Goal: Task Accomplishment & Management: Manage account settings

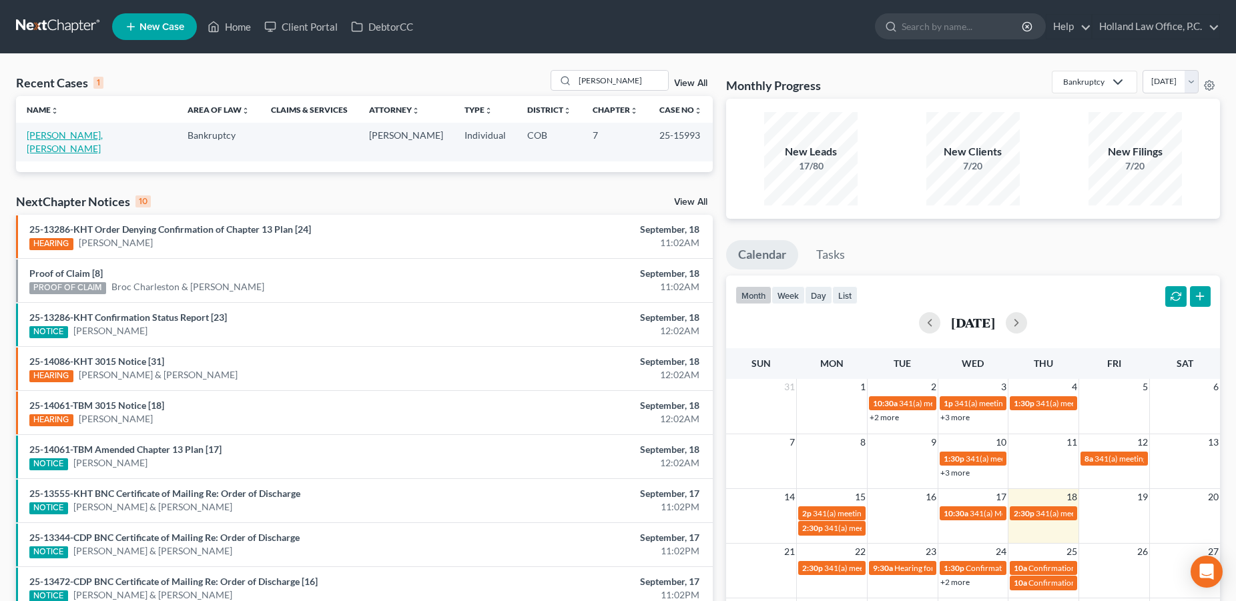
click at [77, 135] on link "[PERSON_NAME], [PERSON_NAME]" at bounding box center [65, 141] width 76 height 25
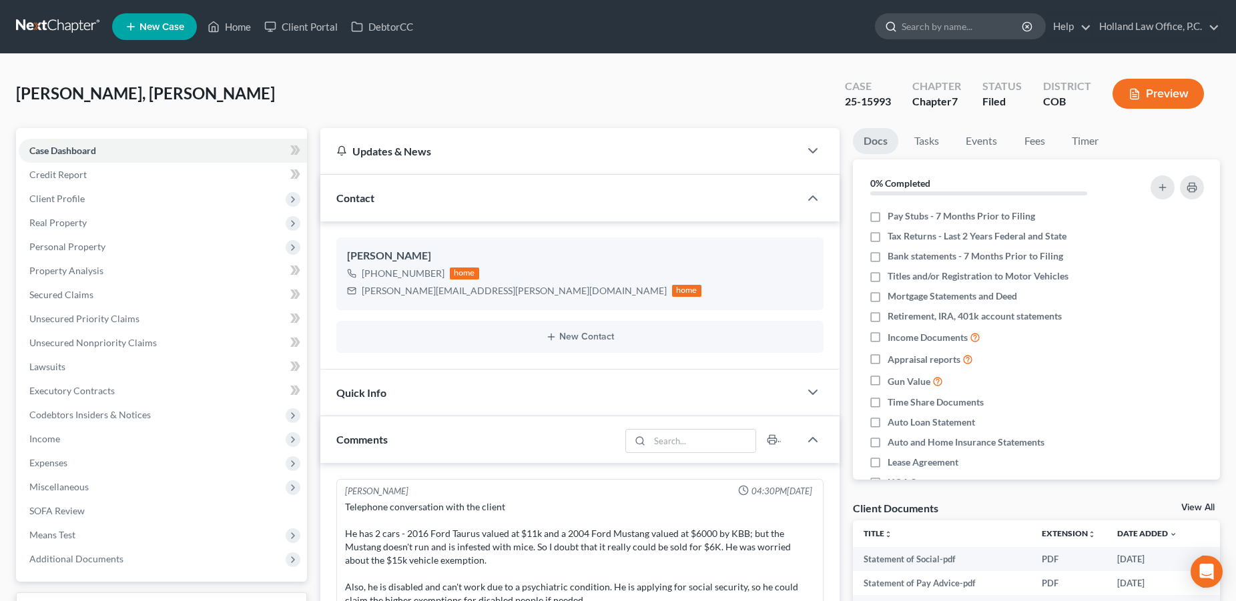
click at [957, 30] on input "search" at bounding box center [963, 26] width 122 height 25
click at [1082, 142] on link "Timer" at bounding box center [1085, 141] width 48 height 26
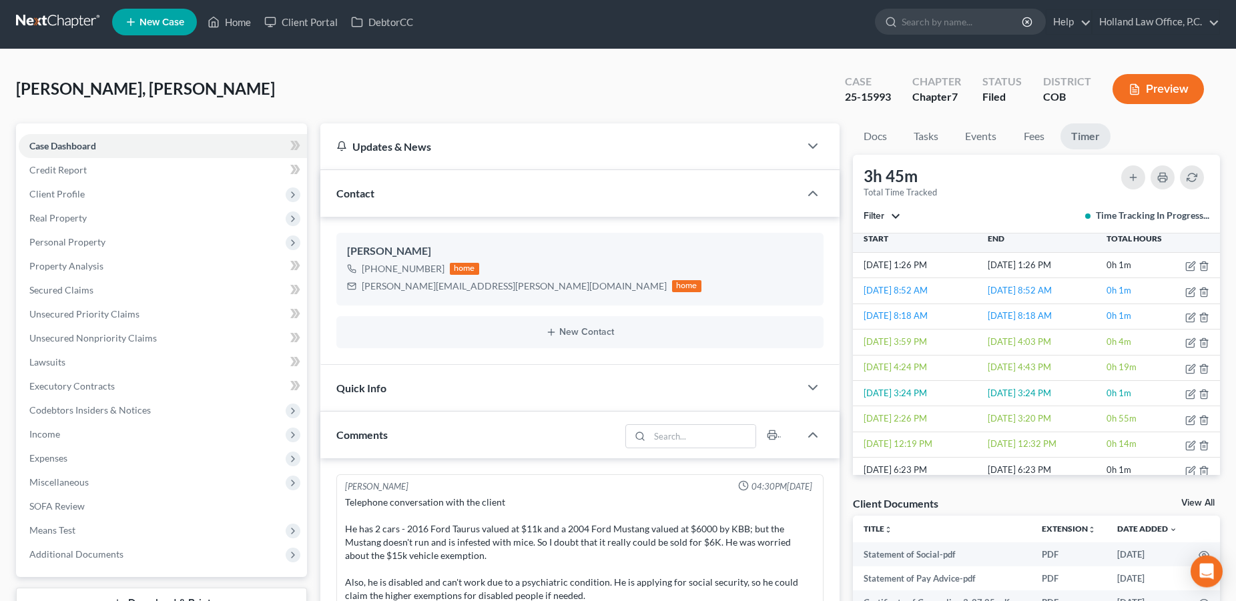
scroll to position [5, 0]
drag, startPoint x: 103, startPoint y: 552, endPoint x: 136, endPoint y: 517, distance: 48.2
click at [104, 552] on span "Additional Documents" at bounding box center [76, 554] width 94 height 11
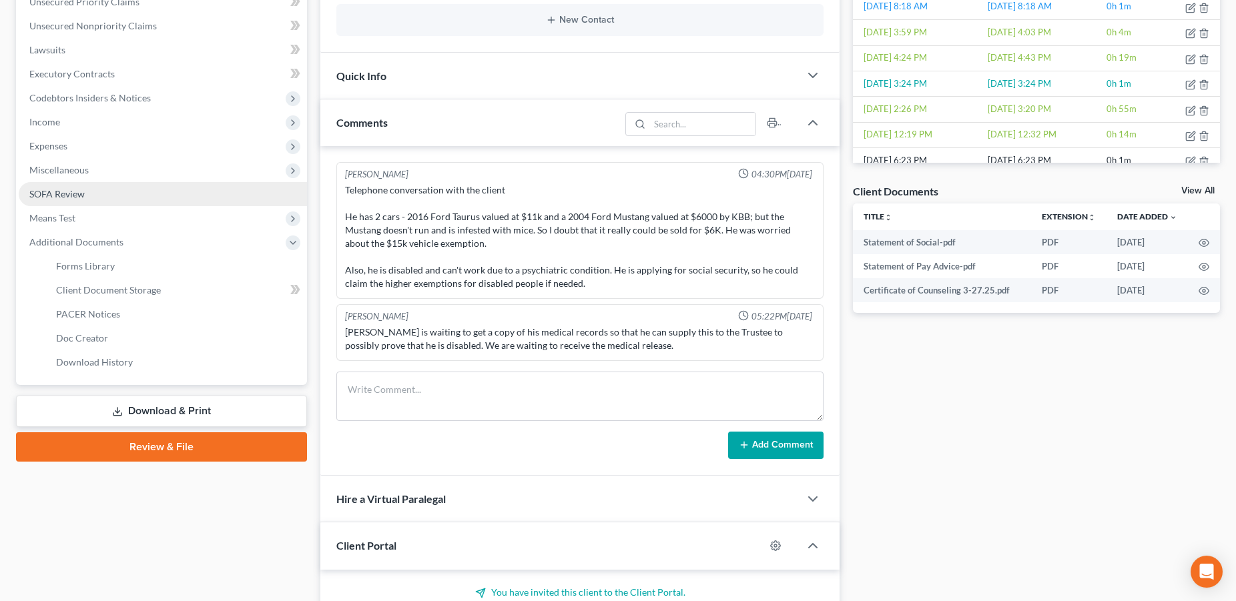
scroll to position [513, 0]
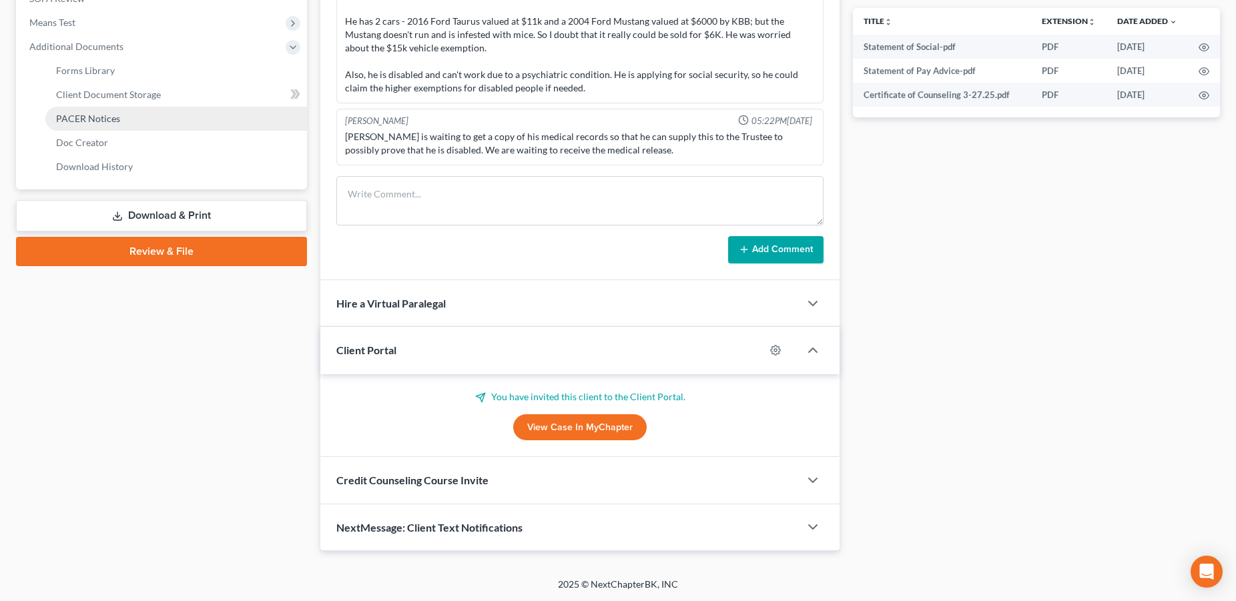
click at [107, 127] on link "PACER Notices" at bounding box center [176, 119] width 262 height 24
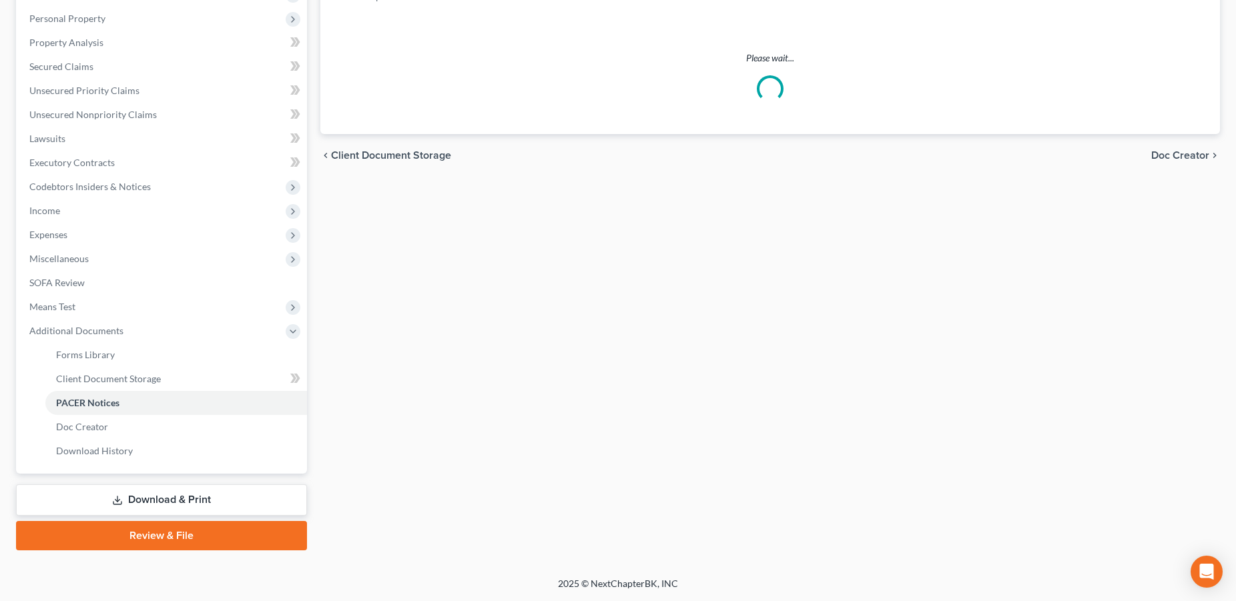
scroll to position [227, 0]
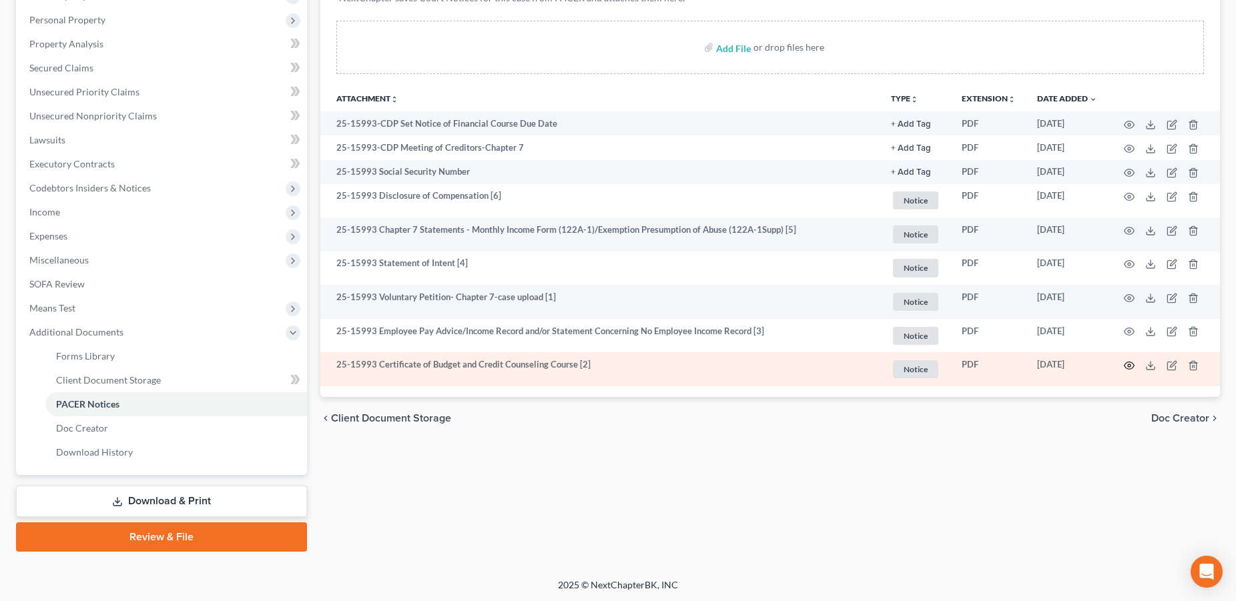
click at [1128, 366] on circle "button" at bounding box center [1129, 365] width 3 height 3
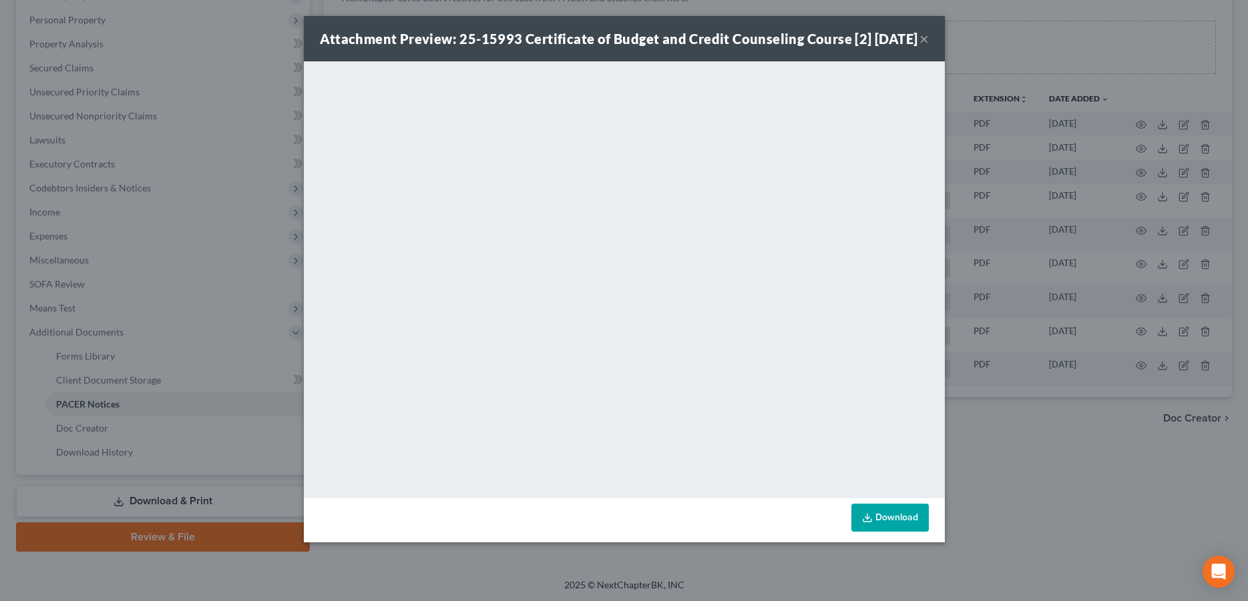
click at [920, 47] on button "×" at bounding box center [923, 39] width 9 height 16
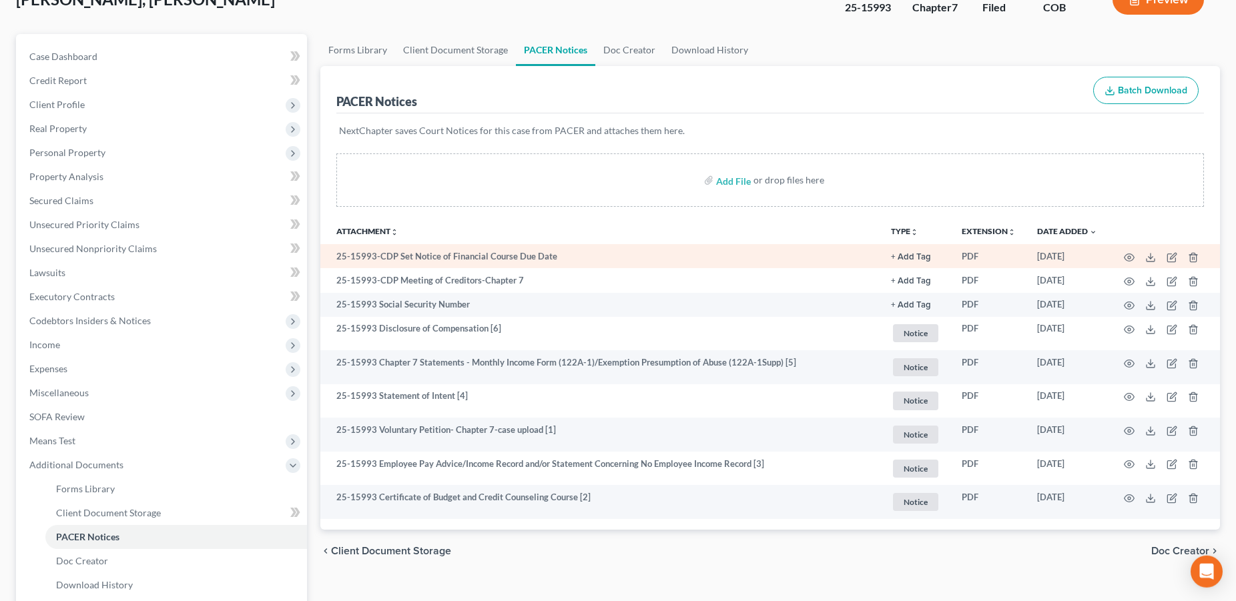
scroll to position [0, 0]
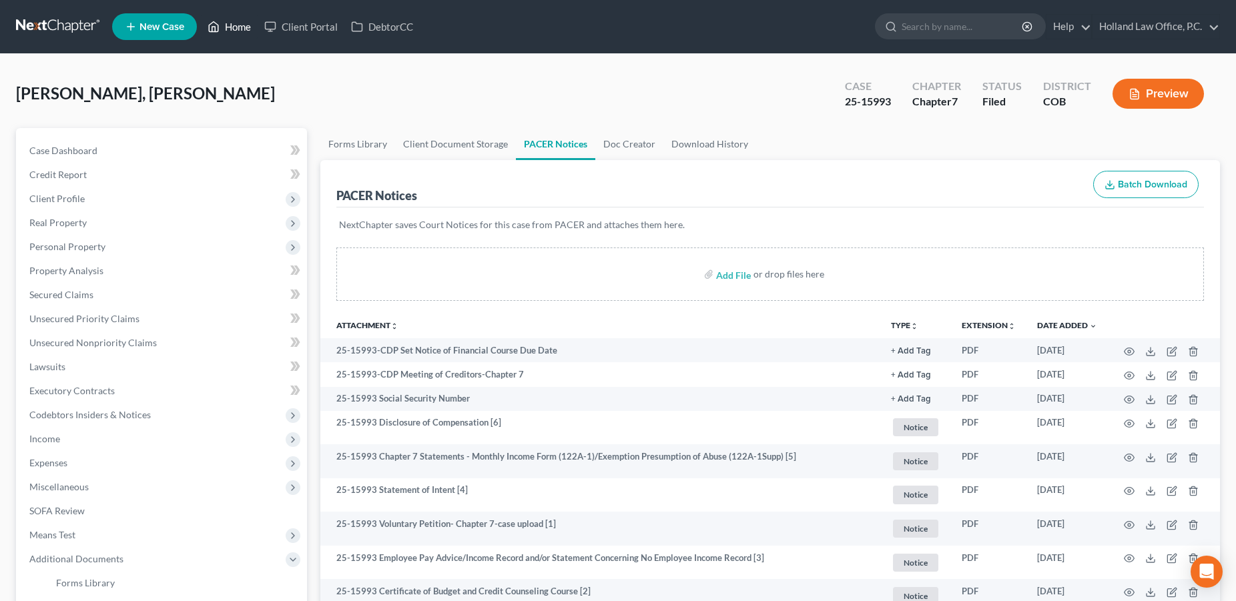
click at [252, 30] on link "Home" at bounding box center [229, 27] width 57 height 24
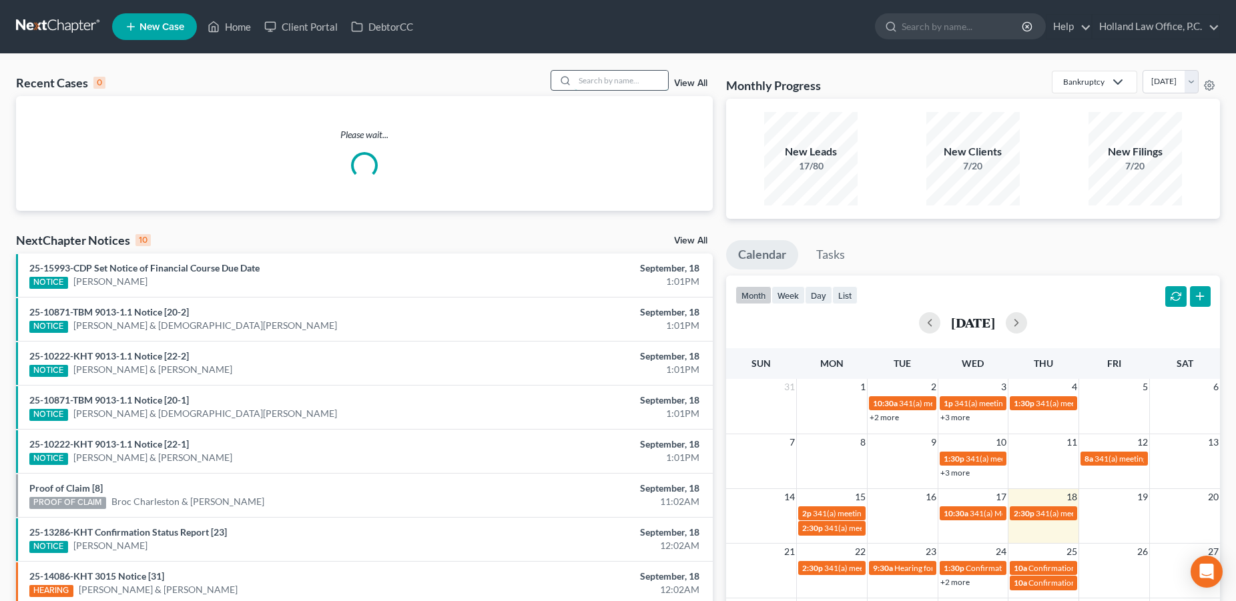
click at [591, 84] on input "search" at bounding box center [621, 80] width 93 height 19
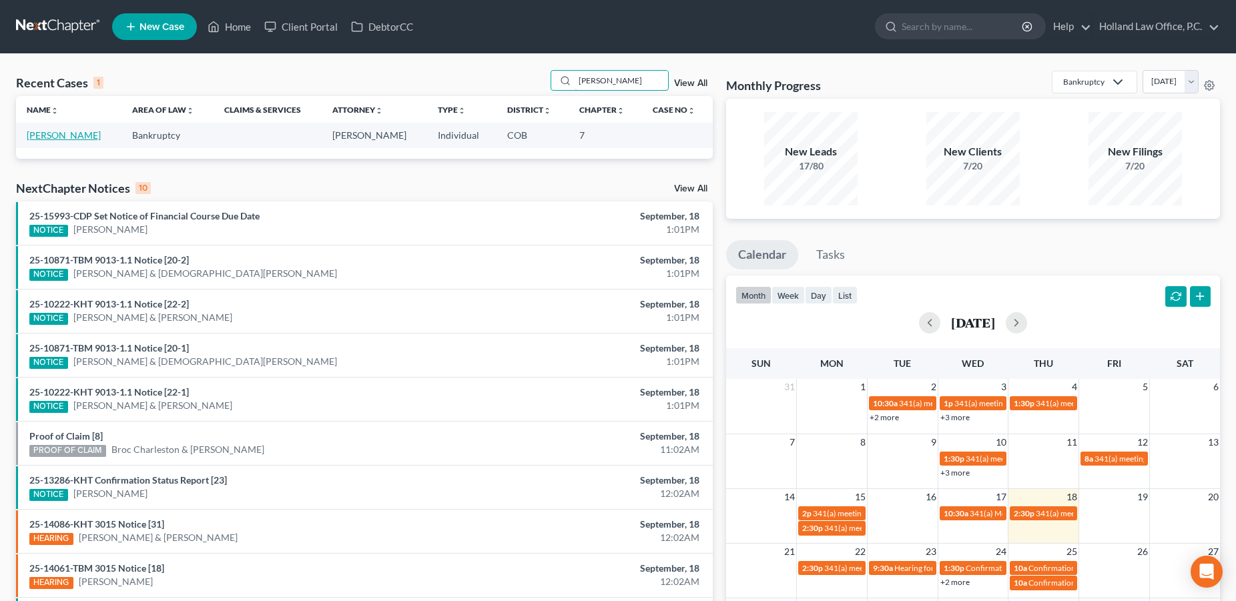
type input "[PERSON_NAME]"
click at [73, 138] on link "[PERSON_NAME]" at bounding box center [64, 134] width 74 height 11
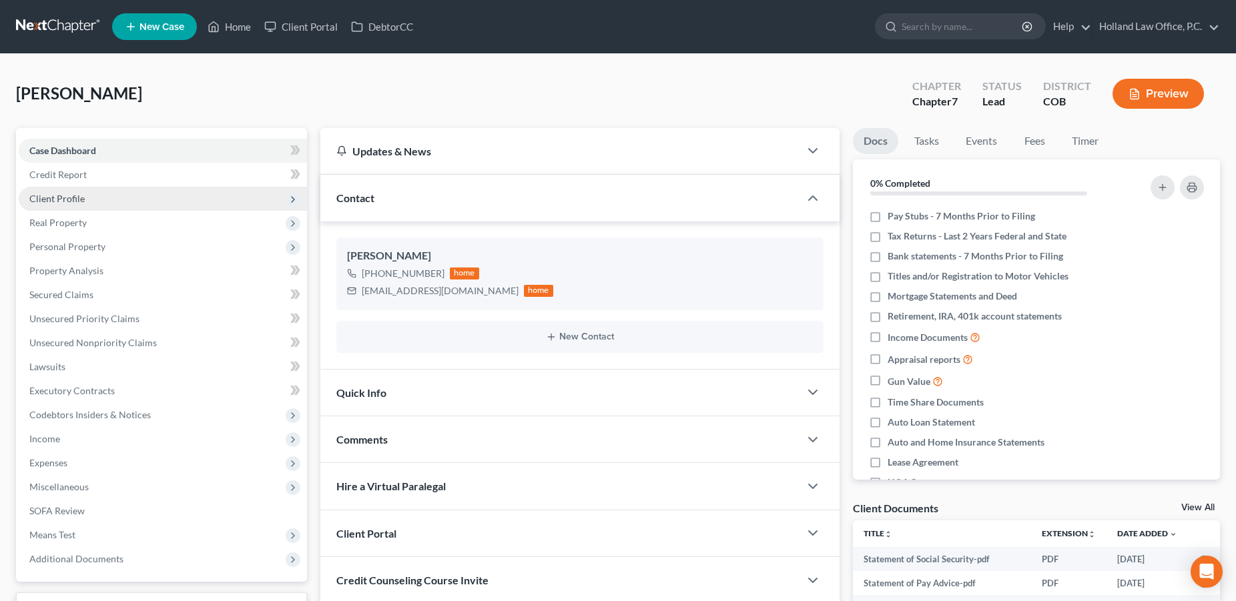
click at [76, 202] on span "Client Profile" at bounding box center [56, 198] width 55 height 11
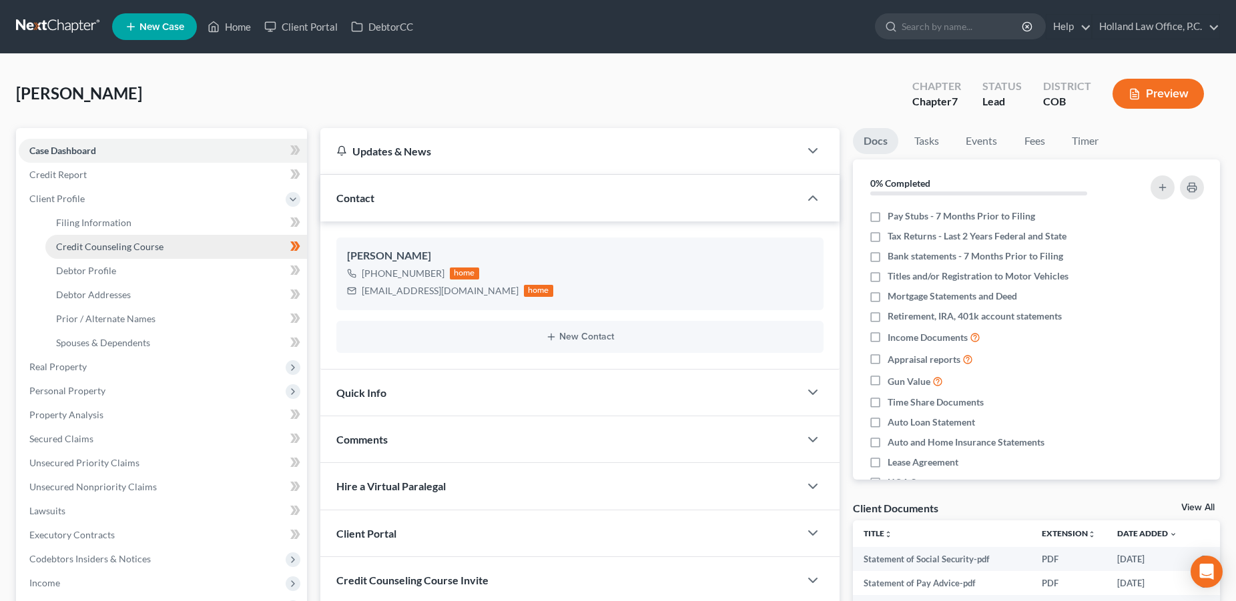
click at [89, 251] on span "Credit Counseling Course" at bounding box center [109, 246] width 107 height 11
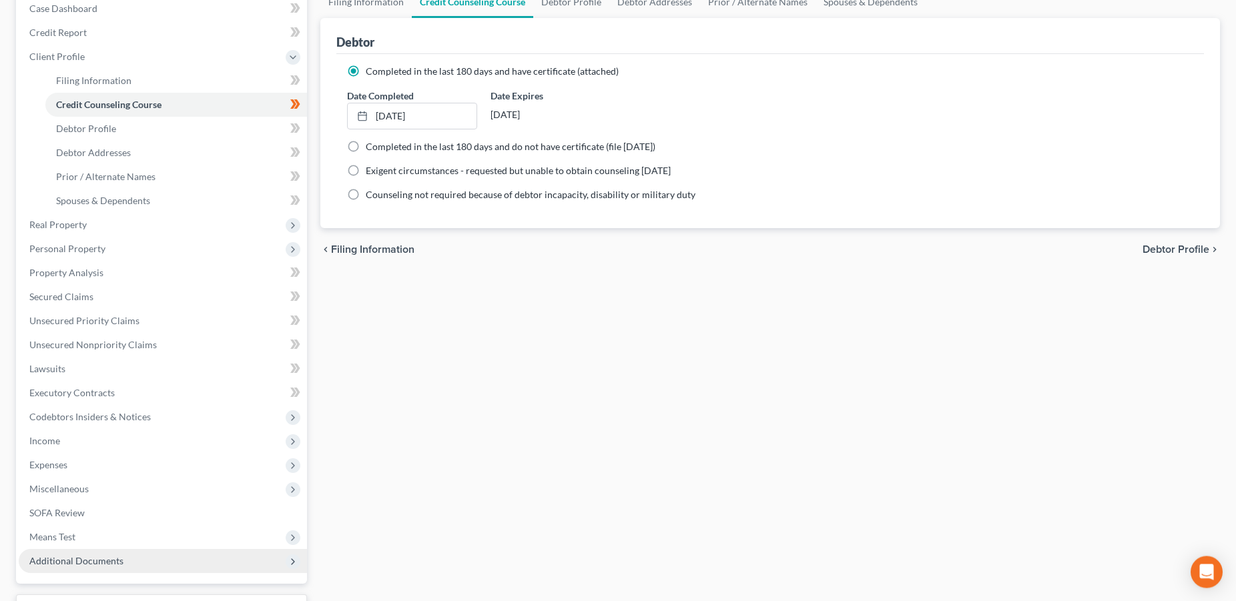
scroll to position [251, 0]
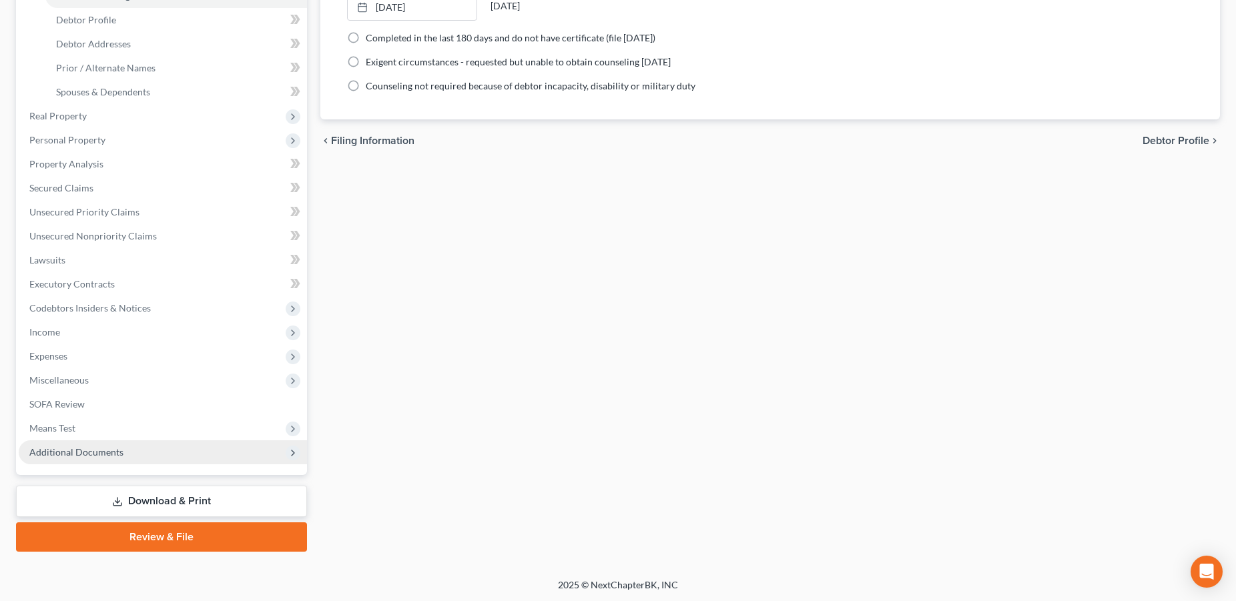
click at [81, 454] on span "Additional Documents" at bounding box center [76, 452] width 94 height 11
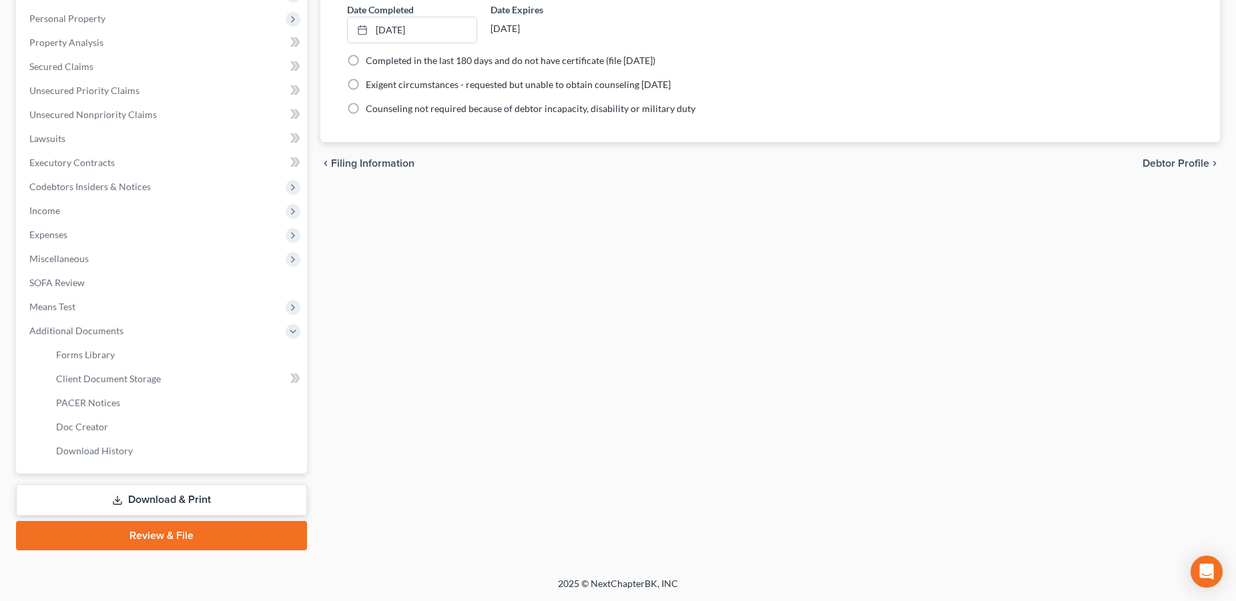
scroll to position [226, 0]
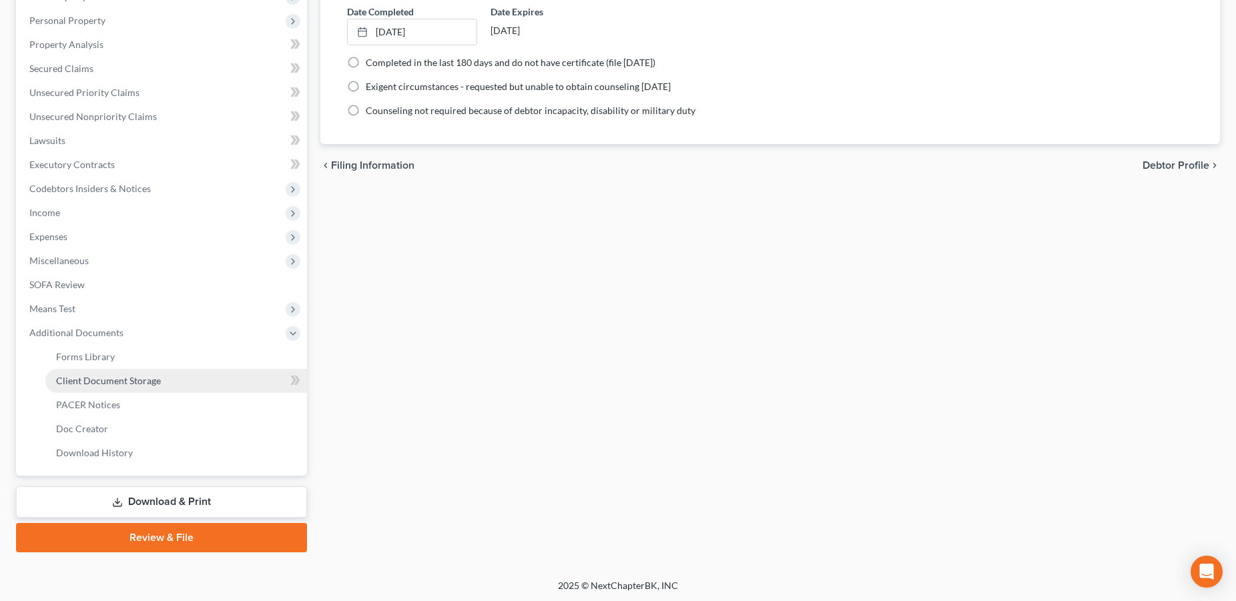
click at [98, 380] on span "Client Document Storage" at bounding box center [108, 380] width 105 height 11
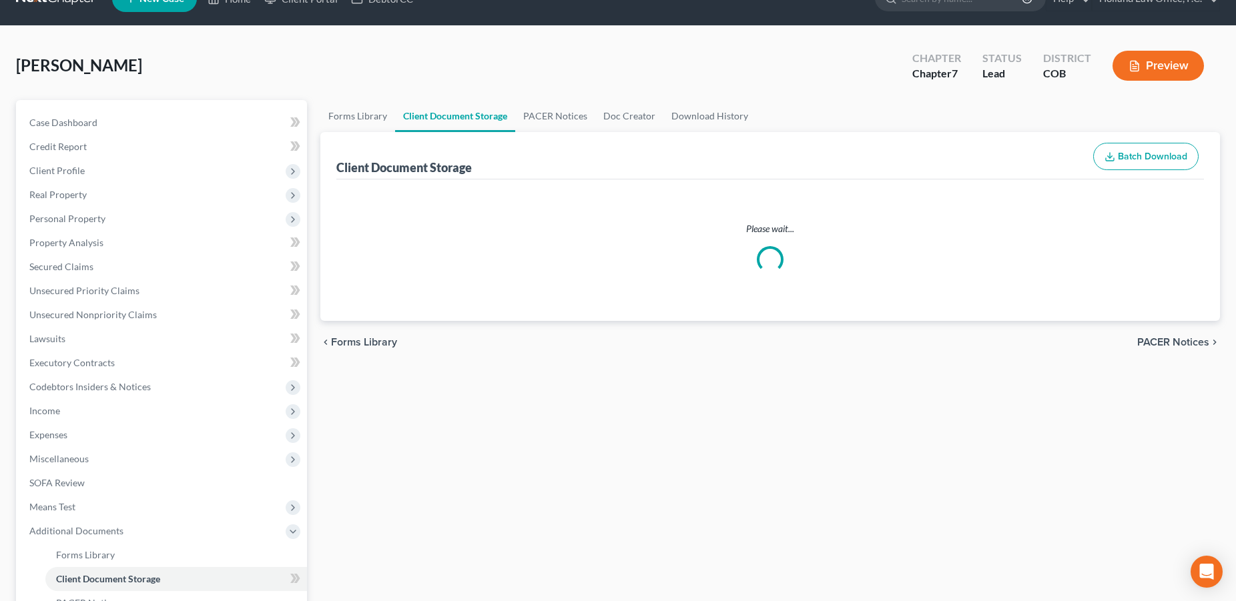
select select "5"
select select "28"
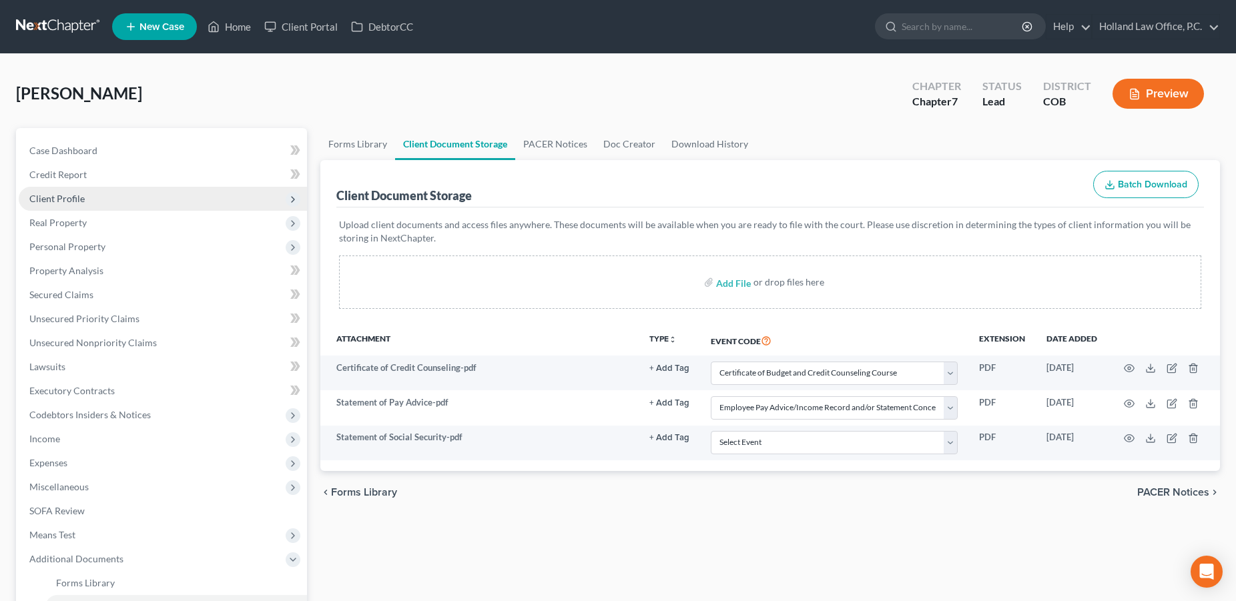
click at [69, 199] on span "Client Profile" at bounding box center [56, 198] width 55 height 11
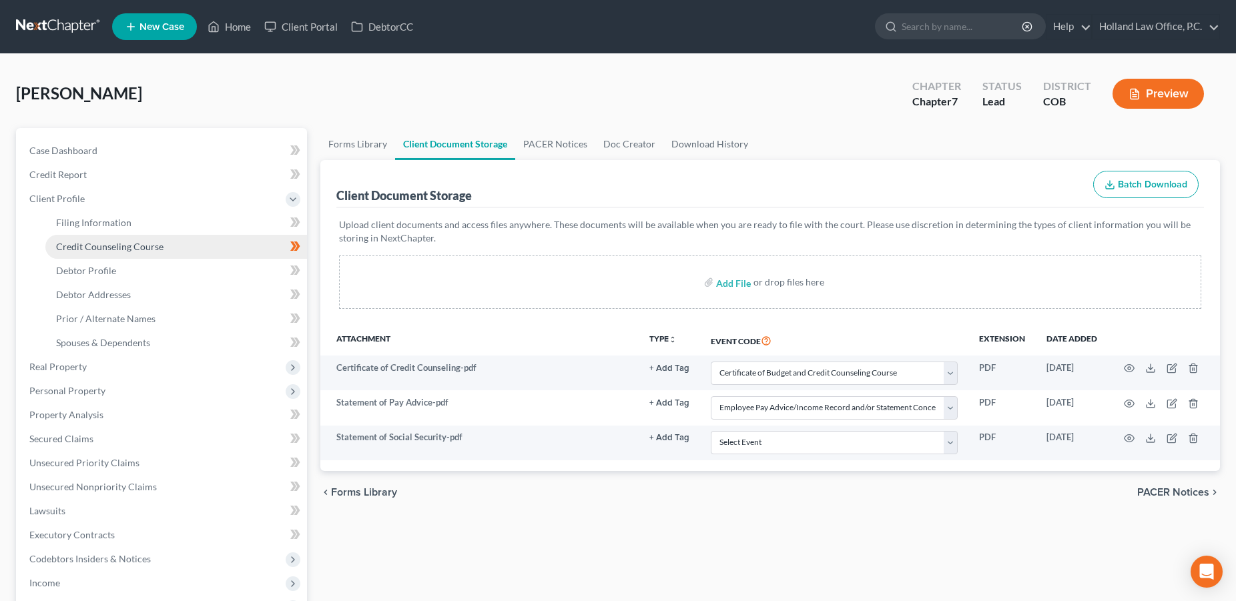
click at [92, 252] on link "Credit Counseling Course" at bounding box center [176, 247] width 262 height 24
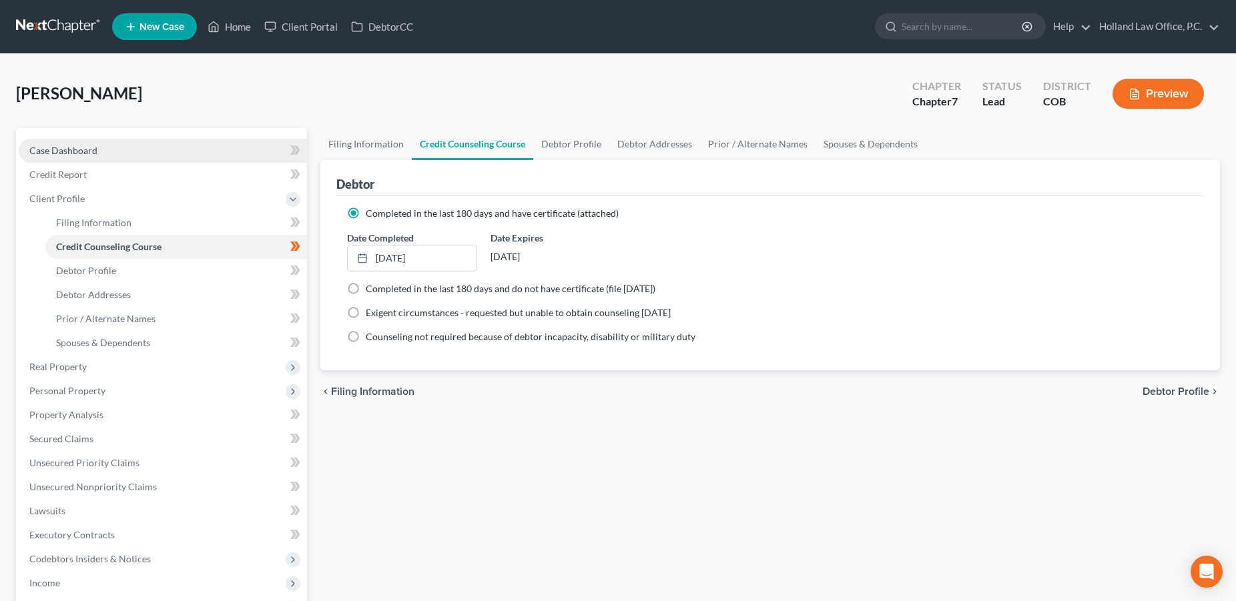
drag, startPoint x: 136, startPoint y: 152, endPoint x: 261, endPoint y: 162, distance: 125.2
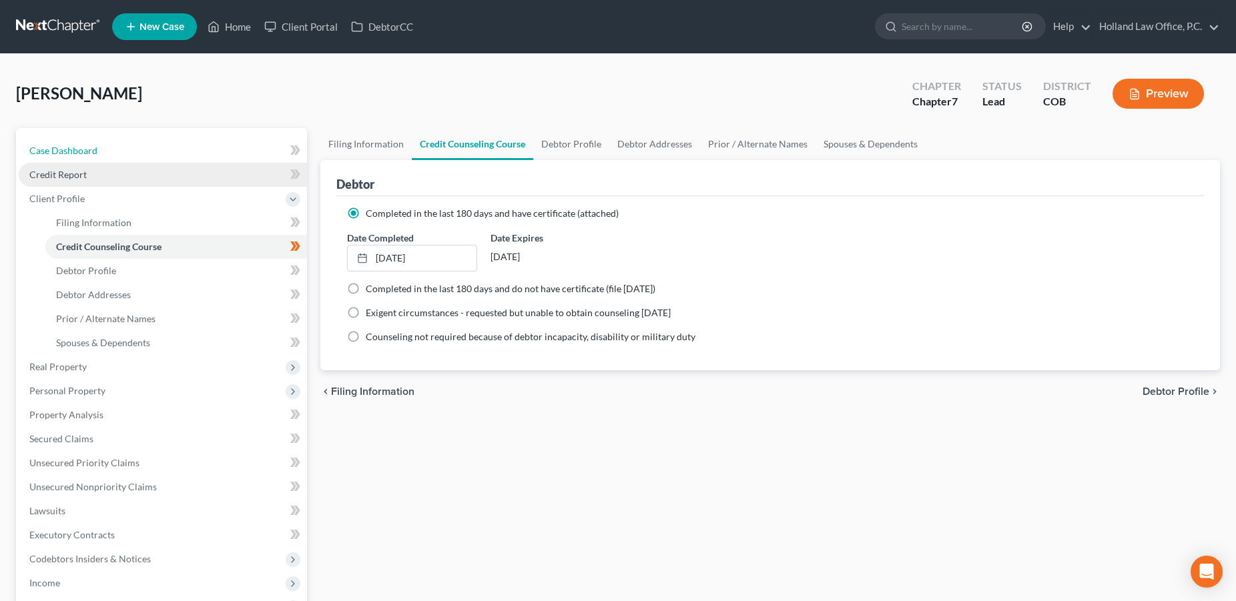
click at [137, 152] on link "Case Dashboard" at bounding box center [163, 151] width 288 height 24
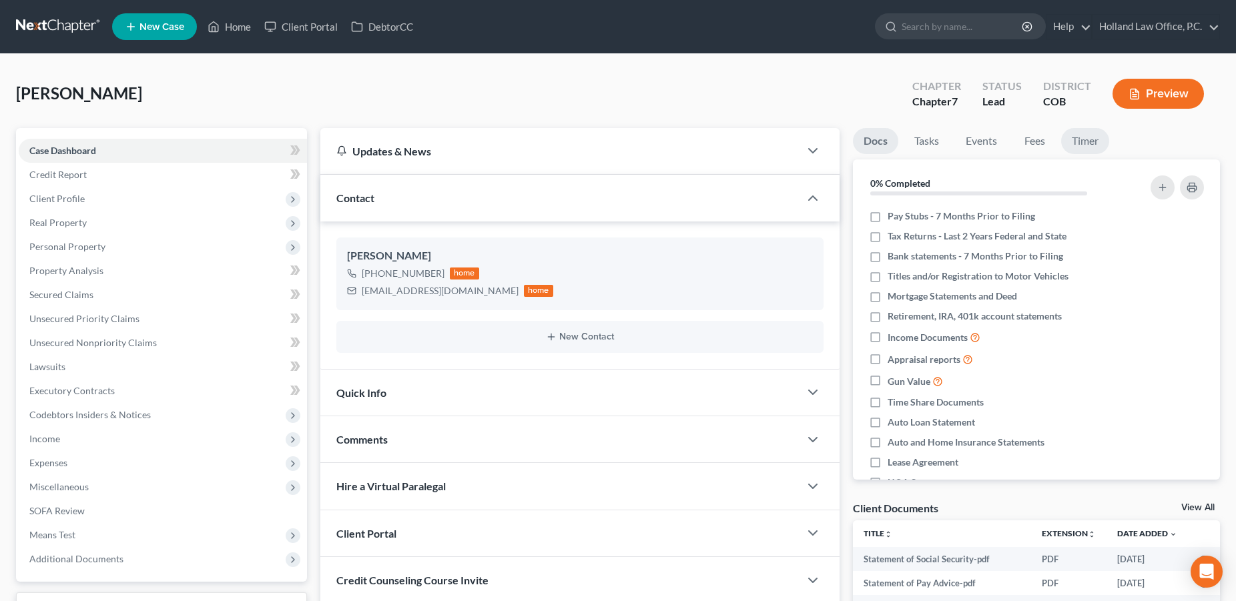
click at [1085, 142] on link "Timer" at bounding box center [1085, 141] width 48 height 26
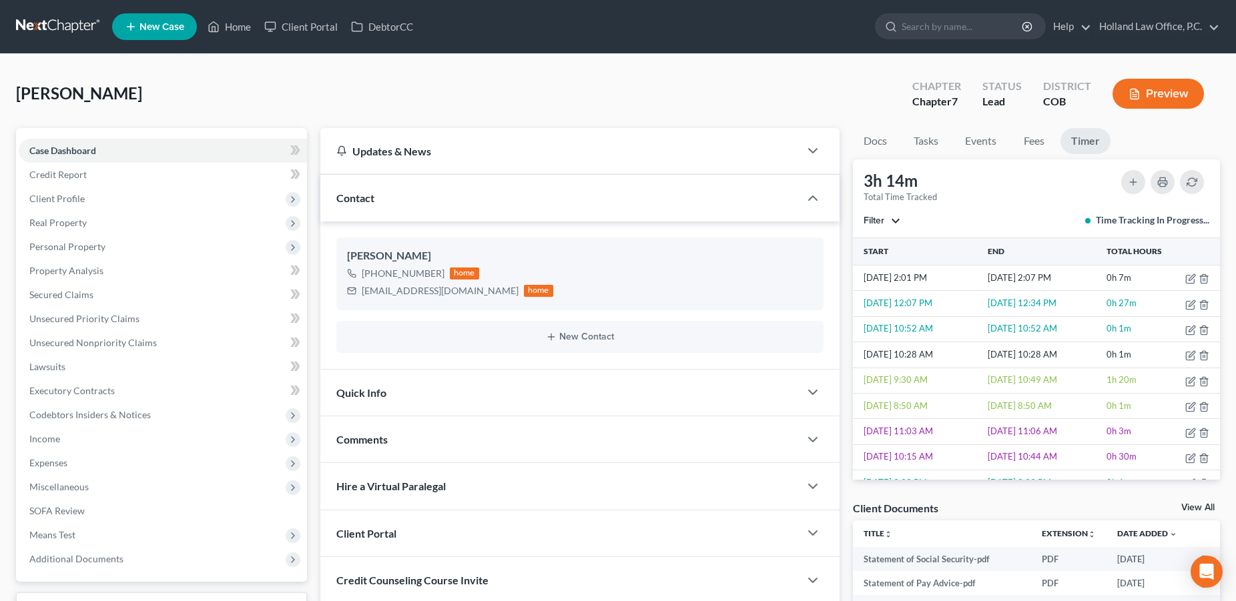
click at [1096, 144] on link "Timer" at bounding box center [1086, 141] width 50 height 26
click at [84, 492] on span "Miscellaneous" at bounding box center [58, 486] width 59 height 11
click at [155, 515] on span "Attorney / Credit Counseling Fees" at bounding box center [126, 510] width 141 height 11
select select "0"
